Goal: Task Accomplishment & Management: Manage account settings

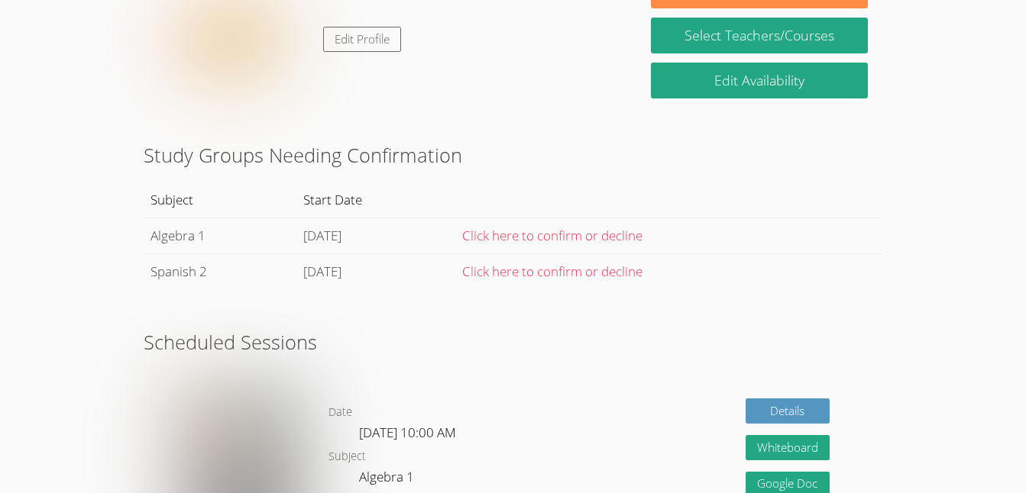
scroll to position [280, 0]
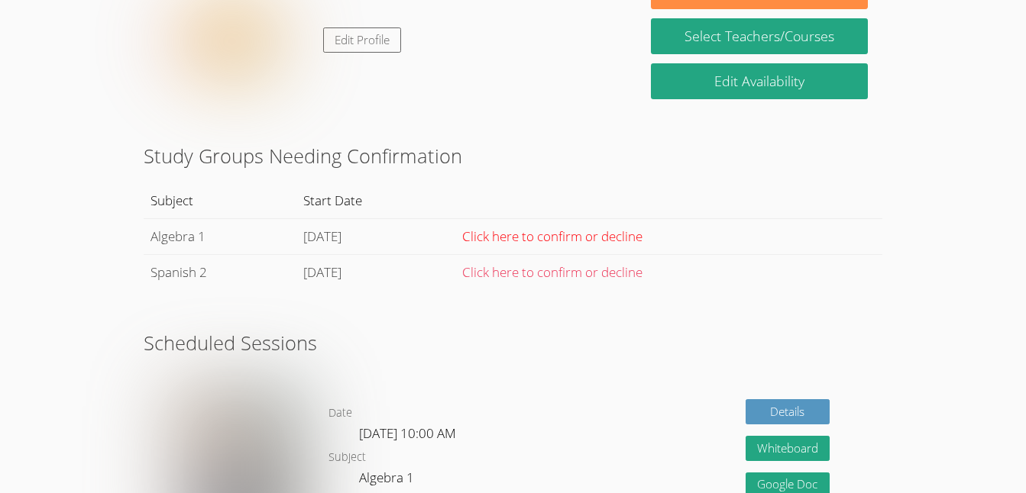
click at [611, 237] on link "Click here to confirm or decline" at bounding box center [552, 237] width 180 height 18
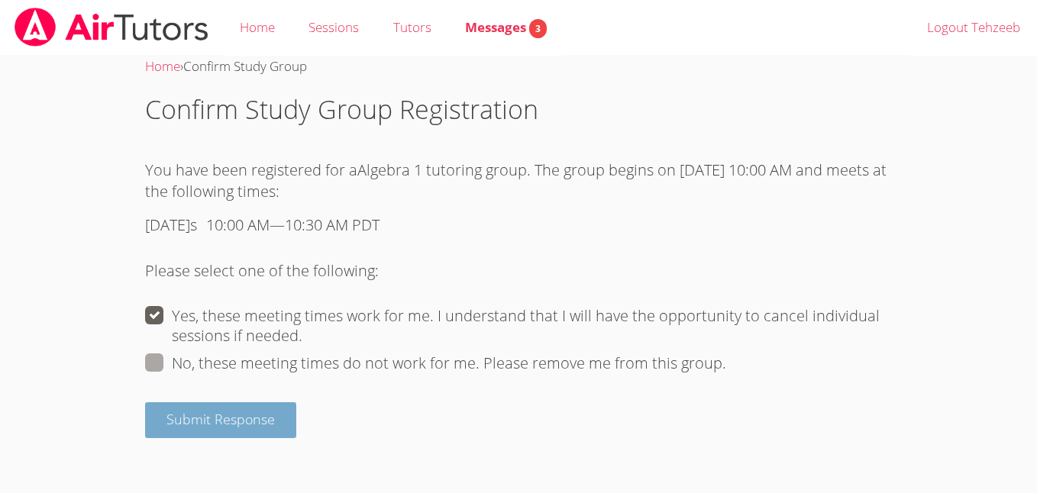
click at [206, 426] on span "Submit Response" at bounding box center [220, 419] width 108 height 18
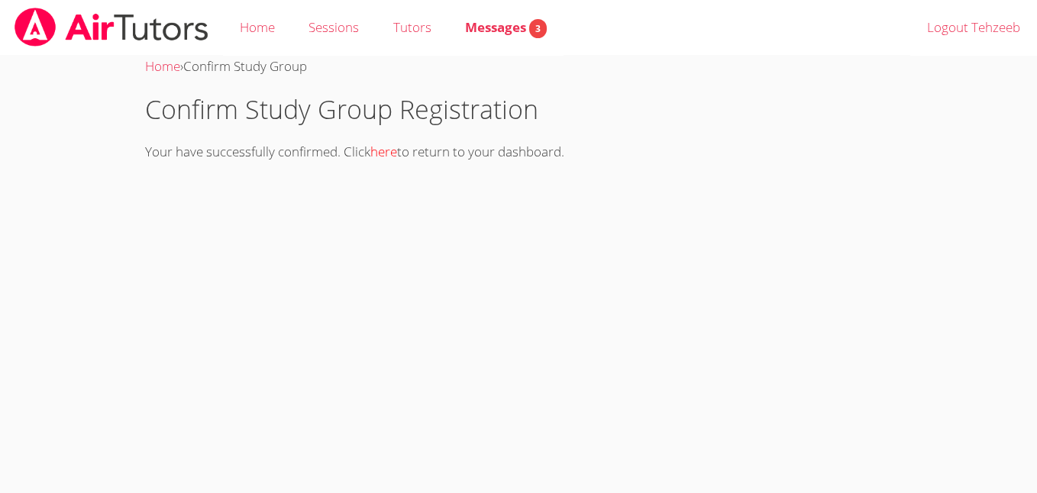
click at [392, 153] on link "here" at bounding box center [383, 152] width 27 height 18
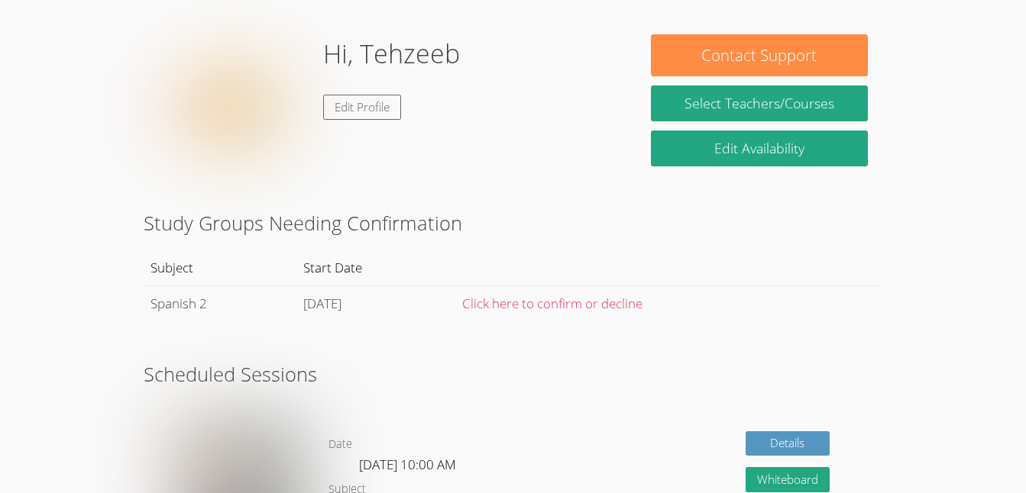
scroll to position [195, 0]
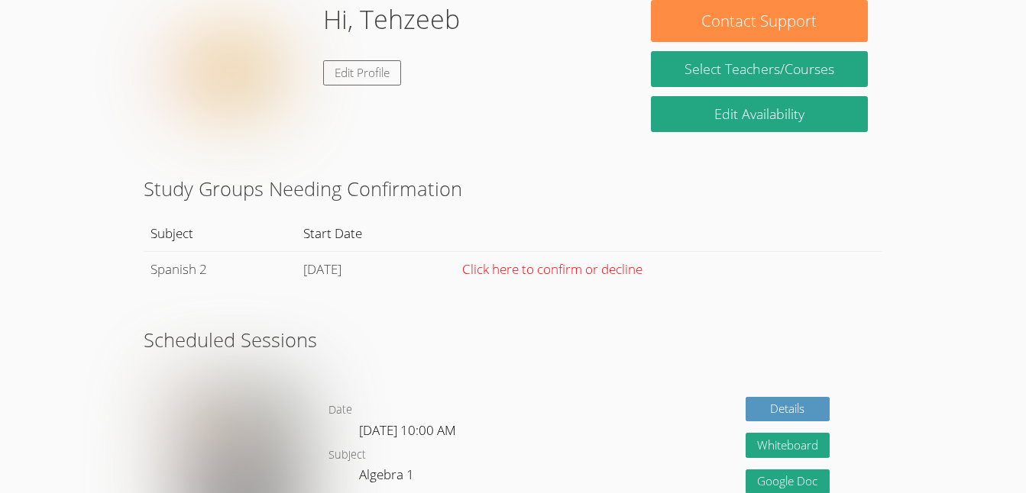
click at [622, 269] on link "Click here to confirm or decline" at bounding box center [552, 269] width 180 height 18
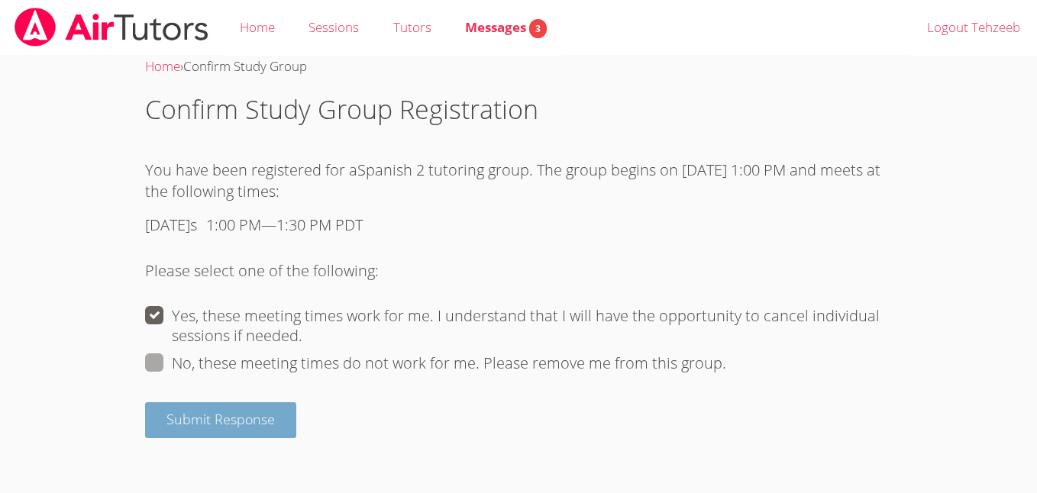
click at [195, 423] on span "Submit Response" at bounding box center [220, 419] width 108 height 18
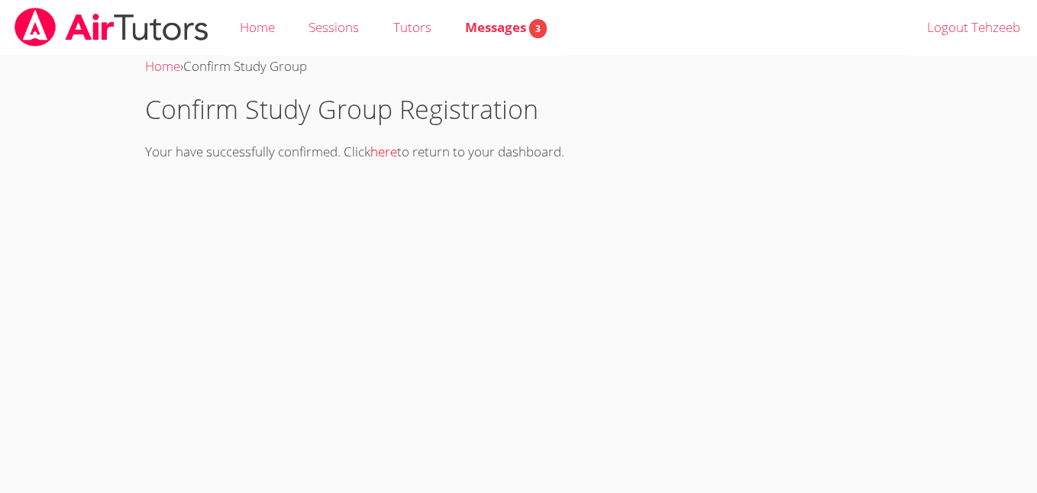
click at [382, 157] on link "here" at bounding box center [383, 152] width 27 height 18
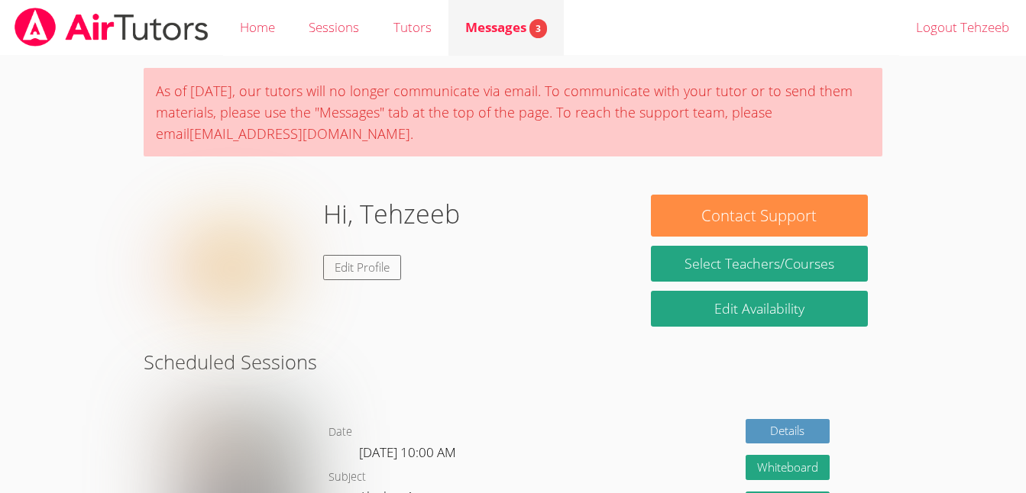
click at [509, 33] on span "Messages 3" at bounding box center [506, 27] width 82 height 18
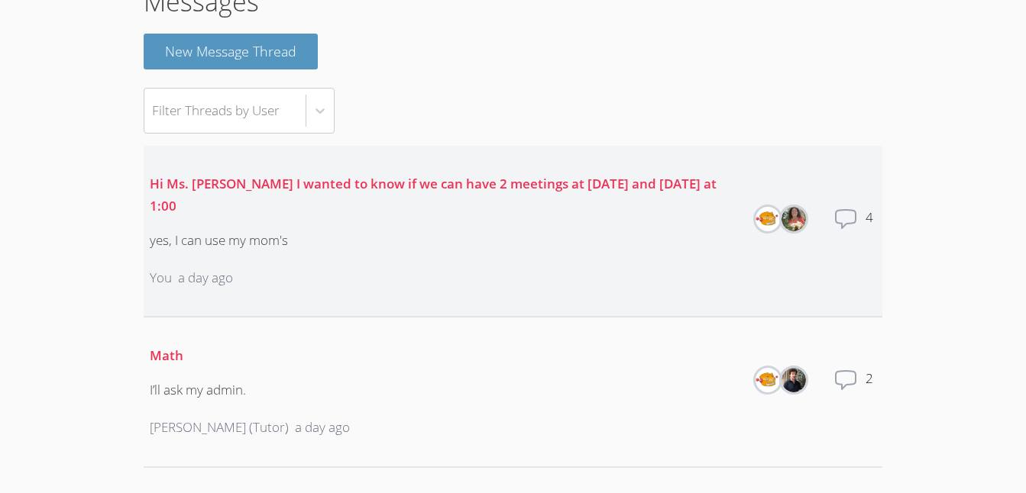
scroll to position [112, 0]
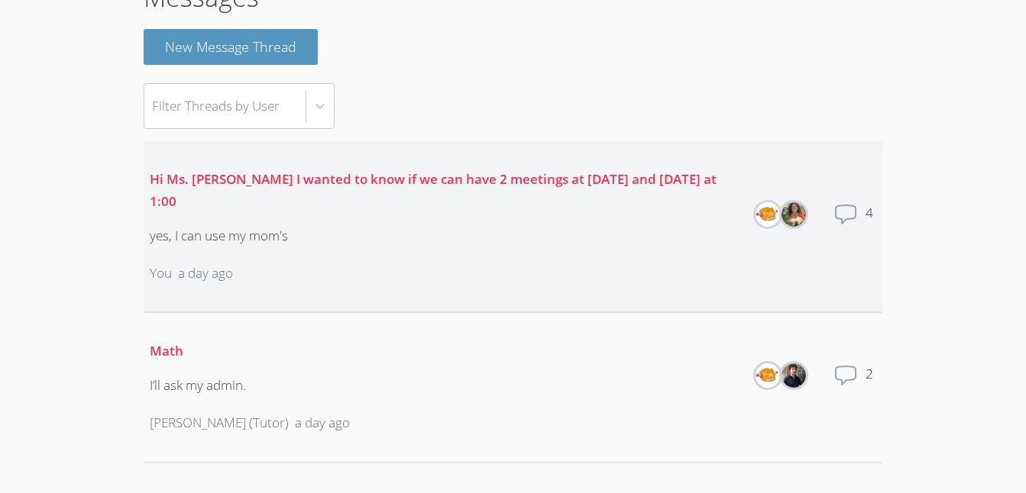
click at [843, 207] on icon at bounding box center [845, 214] width 24 height 24
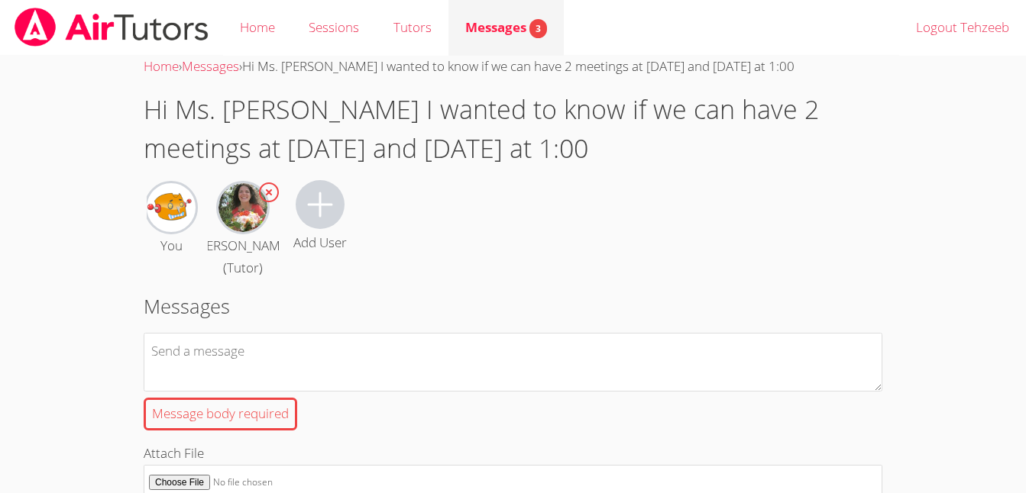
click at [478, 31] on span "Messages 3" at bounding box center [506, 27] width 82 height 18
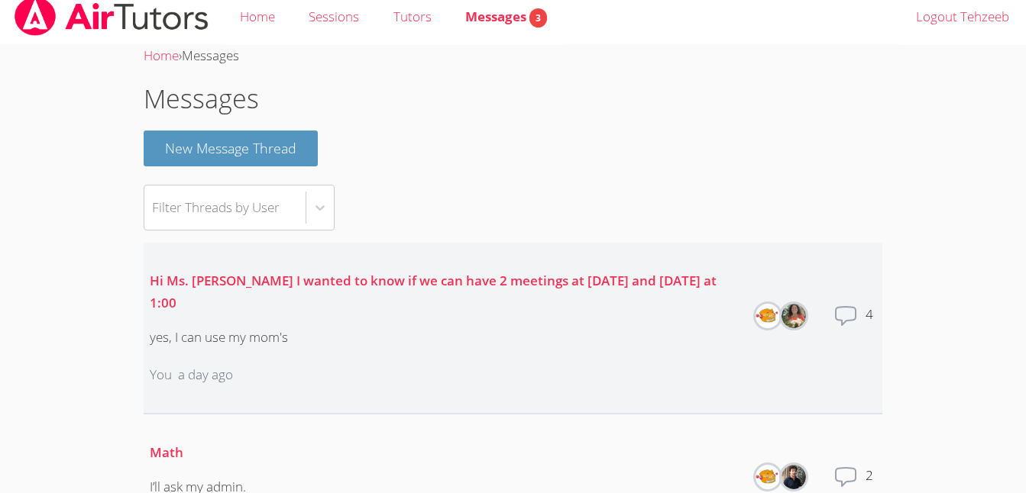
scroll to position [15, 0]
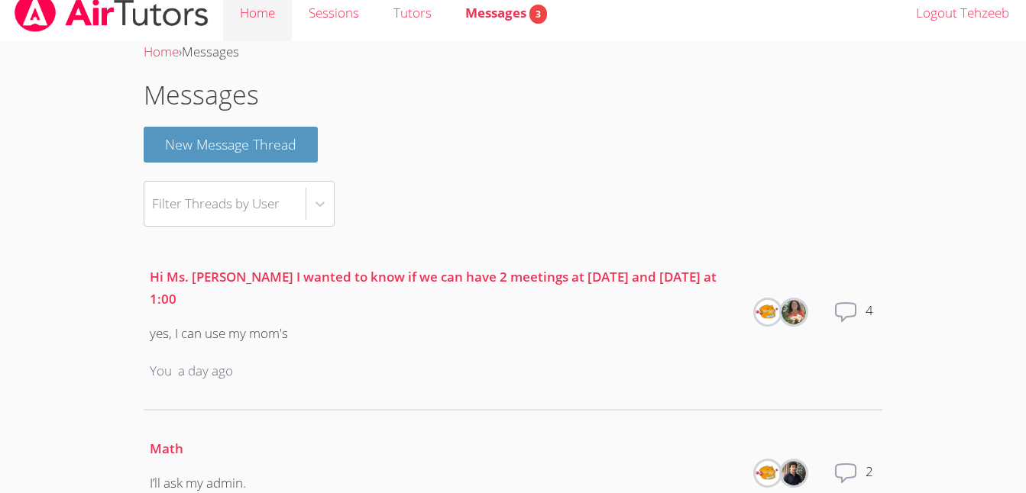
click at [254, 12] on link "Home" at bounding box center [257, 13] width 69 height 56
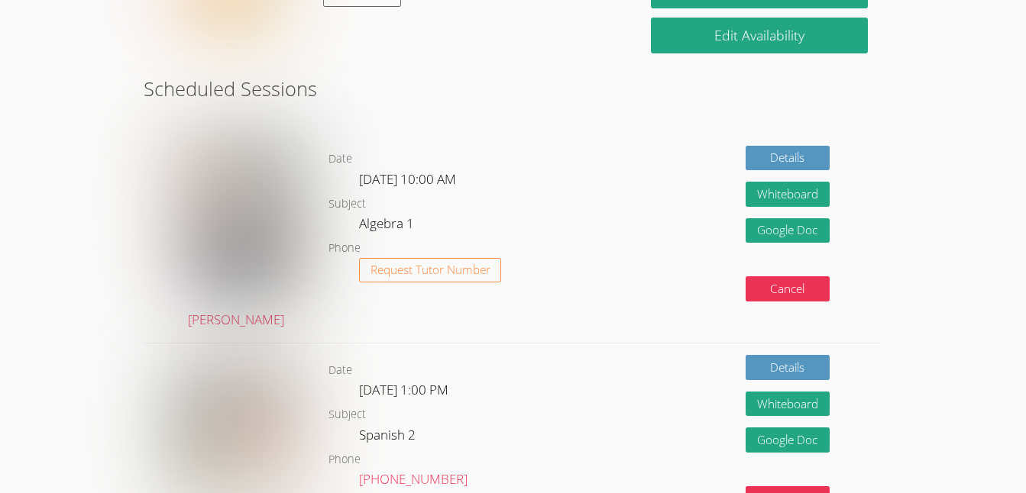
scroll to position [268, 0]
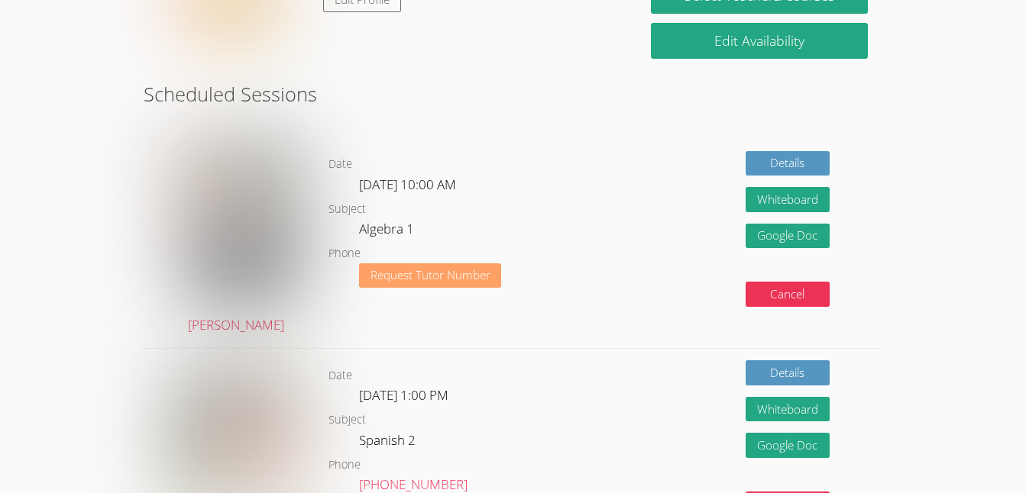
click at [392, 276] on span "Request Tutor Number" at bounding box center [430, 275] width 120 height 11
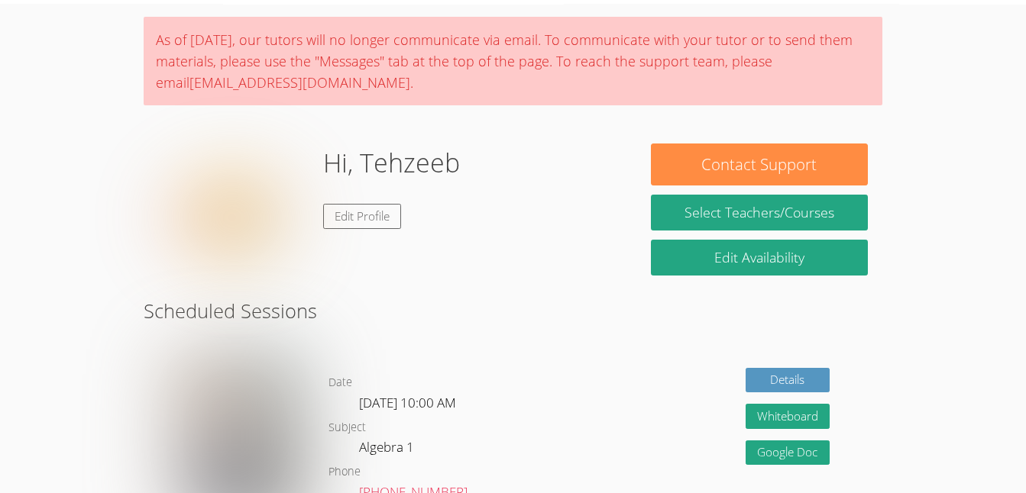
scroll to position [50, 0]
